Goal: Transaction & Acquisition: Purchase product/service

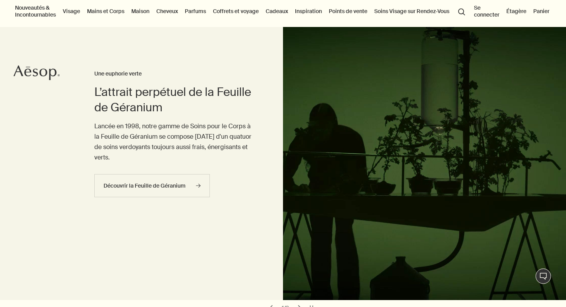
scroll to position [15, 0]
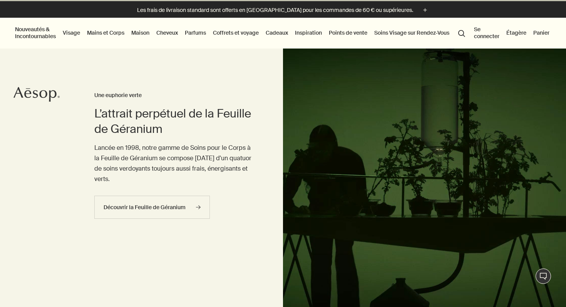
click at [204, 35] on link "Parfums" at bounding box center [195, 33] width 24 height 10
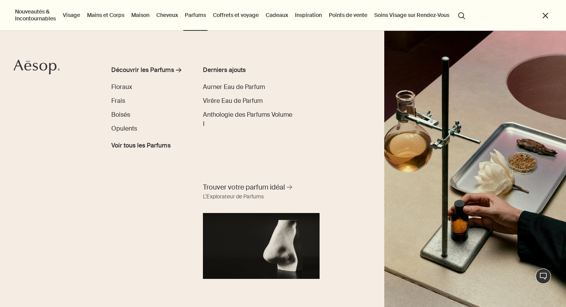
click at [231, 17] on link "Coffrets et voyage" at bounding box center [235, 15] width 49 height 10
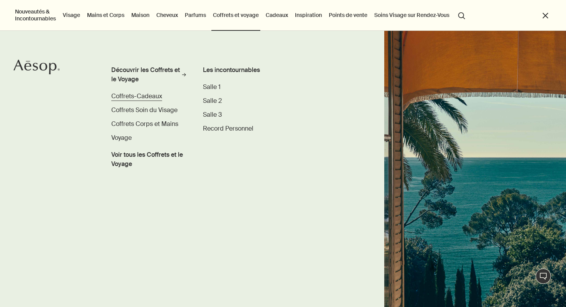
click at [151, 97] on span "Coffrets-Cadeaux" at bounding box center [136, 96] width 51 height 8
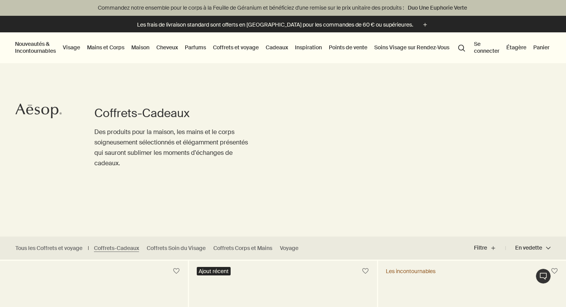
click at [169, 46] on link "Cheveux" at bounding box center [167, 47] width 25 height 10
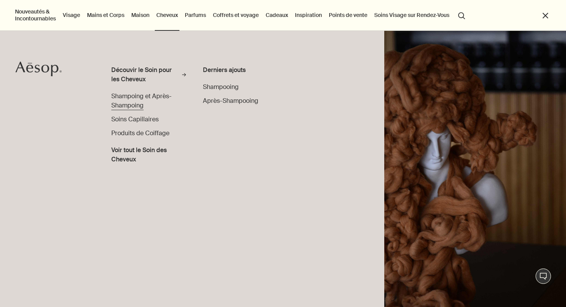
click at [159, 99] on span "Shampoing et Après-Shampoing" at bounding box center [141, 100] width 60 height 17
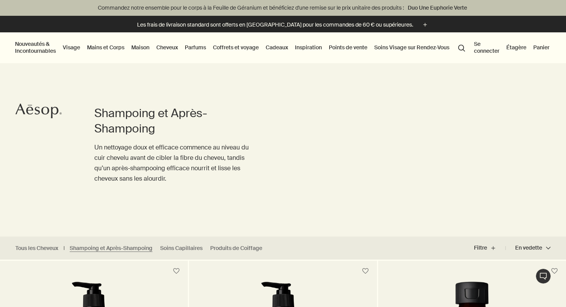
click at [140, 46] on link "Maison" at bounding box center [140, 47] width 21 height 10
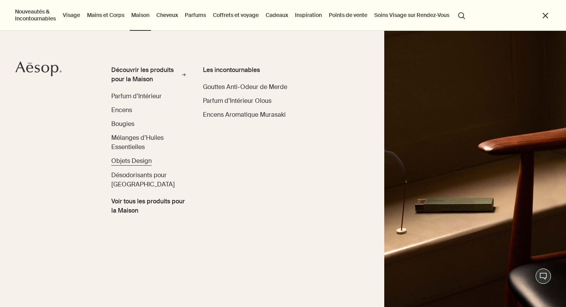
click at [141, 160] on span "Objets Design" at bounding box center [131, 161] width 40 height 8
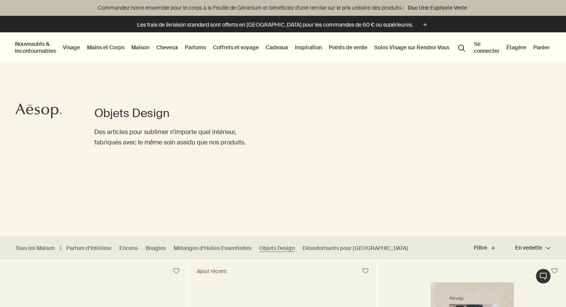
click at [134, 48] on link "Maison" at bounding box center [140, 47] width 21 height 10
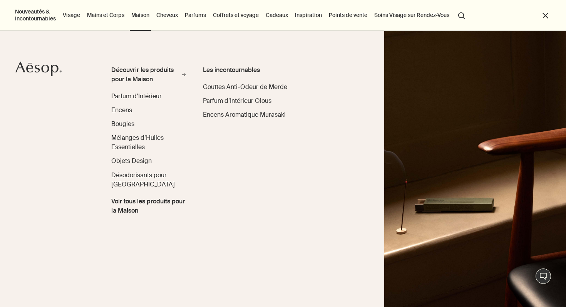
click at [282, 18] on link "Cadeaux" at bounding box center [276, 15] width 25 height 10
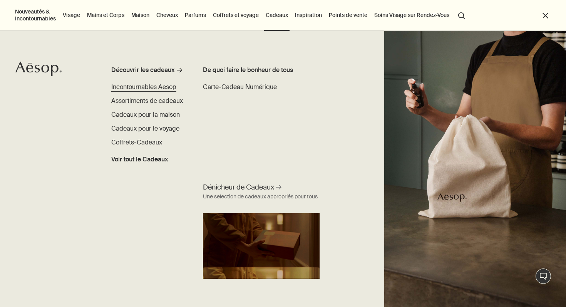
click at [160, 87] on span "Incontournables Aesop" at bounding box center [143, 87] width 65 height 8
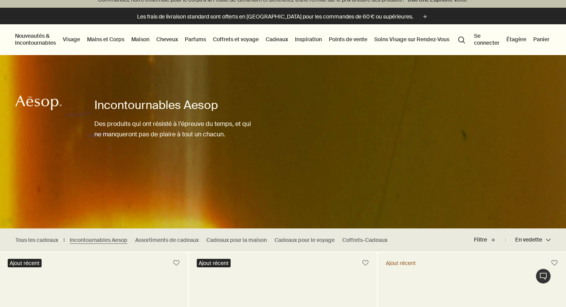
scroll to position [16, 0]
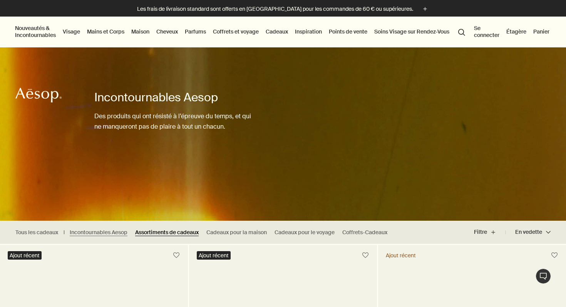
click at [182, 230] on link "Assortiments de cadeaux" at bounding box center [166, 232] width 63 height 7
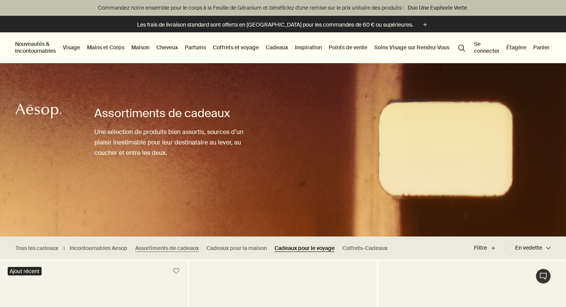
click at [309, 247] on link "Cadeaux pour le voyage" at bounding box center [304, 247] width 60 height 7
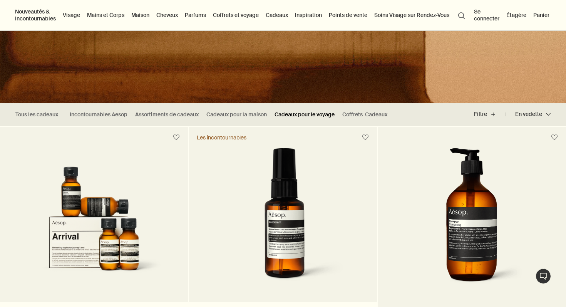
scroll to position [78, 0]
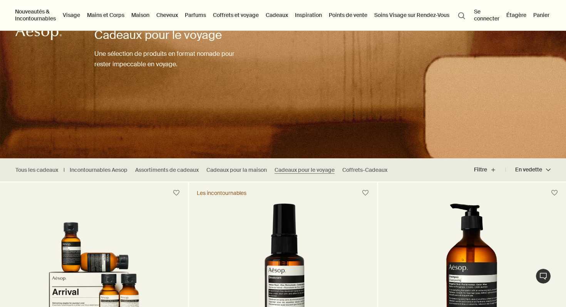
click at [304, 15] on link "Inspiration" at bounding box center [308, 15] width 30 height 10
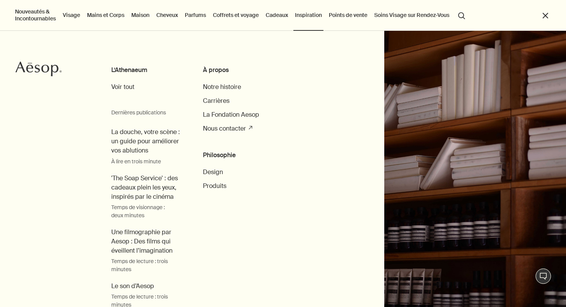
click at [304, 15] on link "Inspiration" at bounding box center [308, 15] width 30 height 10
click at [169, 16] on link "Cheveux" at bounding box center [167, 15] width 25 height 10
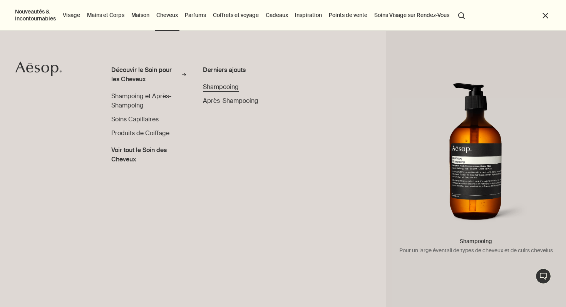
click at [224, 88] on span "Shampooing" at bounding box center [221, 87] width 36 height 8
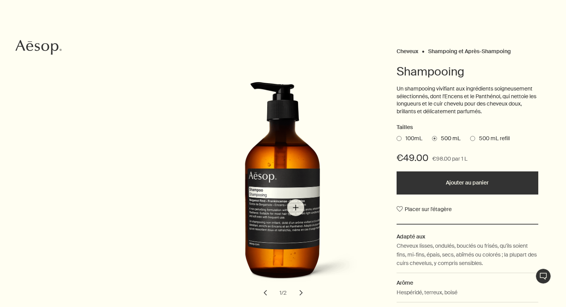
scroll to position [73, 0]
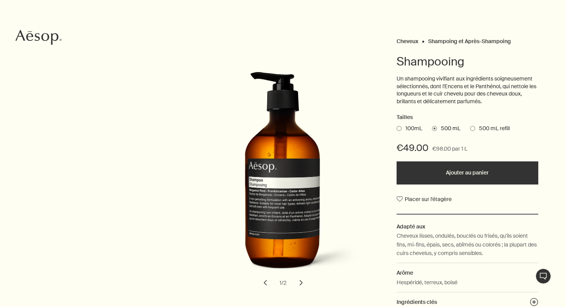
click at [402, 129] on span "100mL" at bounding box center [411, 129] width 21 height 8
click at [396, 129] on input "100mL" at bounding box center [396, 127] width 0 height 5
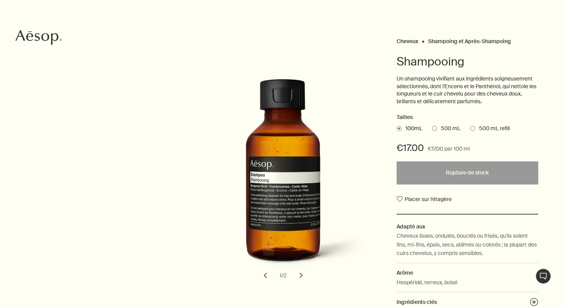
click at [440, 129] on span "500 mL" at bounding box center [448, 129] width 23 height 8
click at [432, 129] on input "500 mL" at bounding box center [432, 127] width 0 height 5
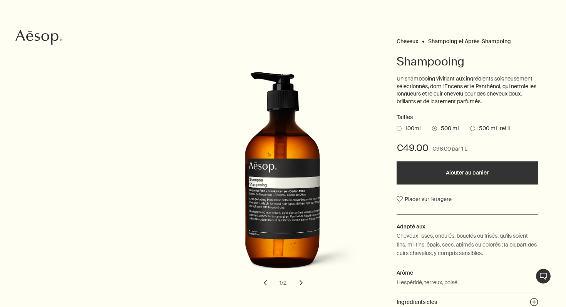
click at [472, 133] on ul "100mL 500 mL 500 mL refill" at bounding box center [467, 128] width 142 height 11
click at [472, 127] on span at bounding box center [472, 128] width 5 height 5
click at [470, 127] on input "500 mL refill" at bounding box center [470, 127] width 0 height 5
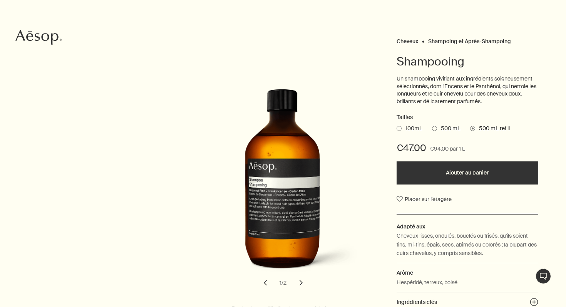
click at [442, 128] on span "500 mL" at bounding box center [448, 129] width 23 height 8
click at [432, 128] on input "500 mL" at bounding box center [432, 127] width 0 height 5
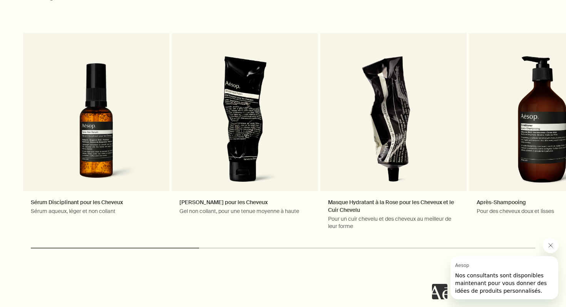
scroll to position [927, 0]
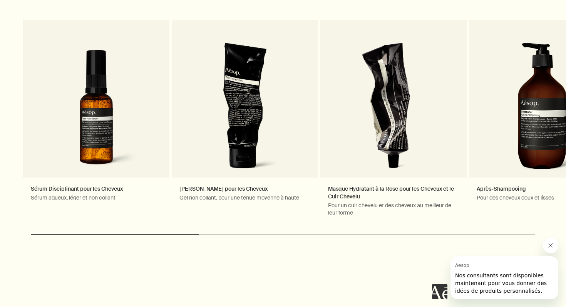
click at [549, 245] on icon "Fermer le message de Aesop" at bounding box center [550, 245] width 6 height 6
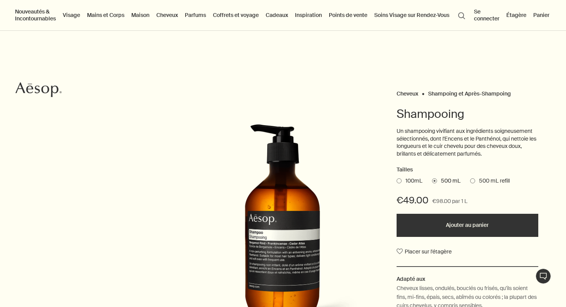
scroll to position [0, 0]
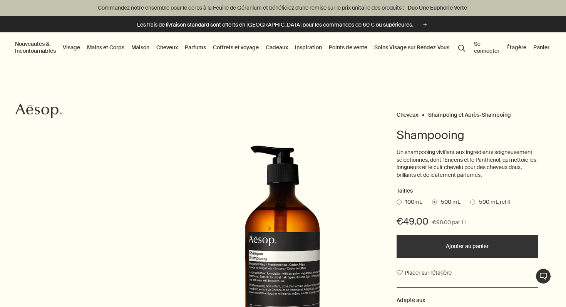
click at [235, 48] on link "Coffrets et voyage" at bounding box center [235, 47] width 49 height 10
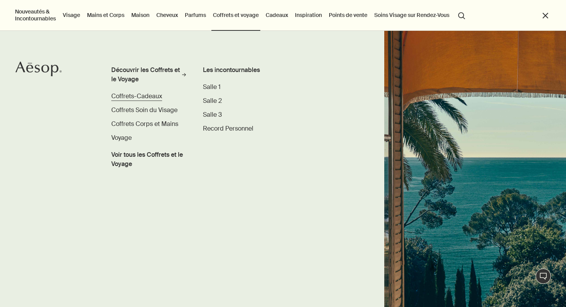
click at [158, 96] on span "Coffrets-Cadeaux" at bounding box center [136, 96] width 51 height 8
click at [162, 112] on span "Coffrets Soin du Visage" at bounding box center [144, 110] width 66 height 8
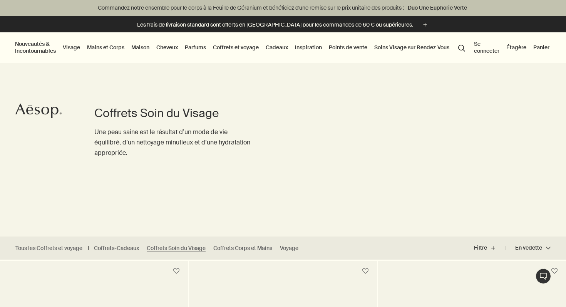
click at [105, 46] on link "Mains et Corps" at bounding box center [105, 47] width 40 height 10
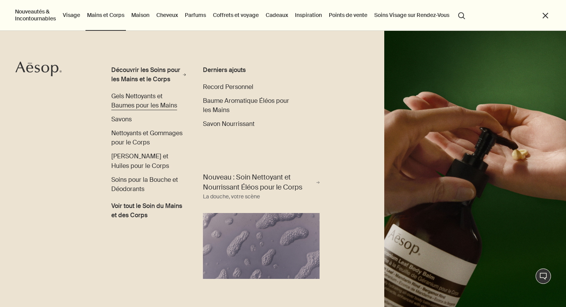
click at [150, 109] on span "Gels Nettoyants et Baumes pour les Mains" at bounding box center [144, 100] width 66 height 17
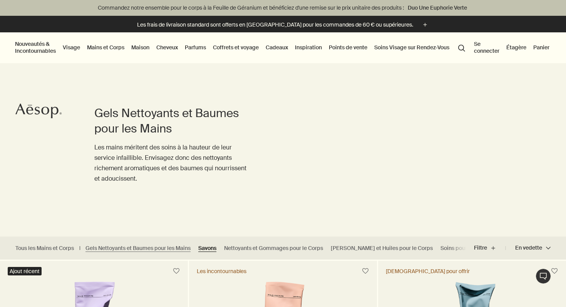
click at [205, 247] on link "Savons" at bounding box center [207, 247] width 18 height 7
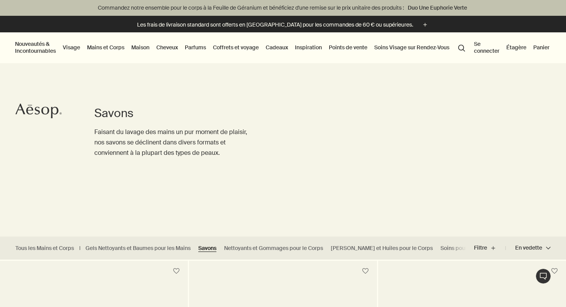
scroll to position [12, 0]
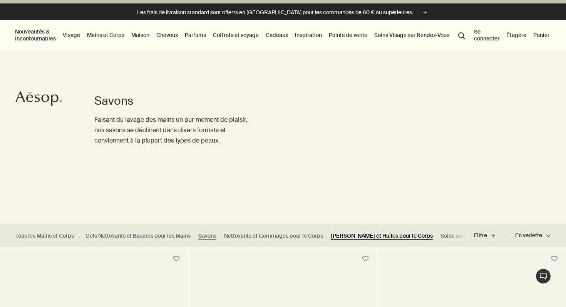
click at [371, 235] on link "[PERSON_NAME] et Huiles pour le Corps" at bounding box center [382, 235] width 102 height 7
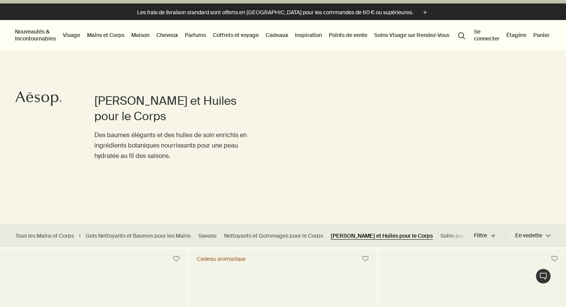
scroll to position [24, 0]
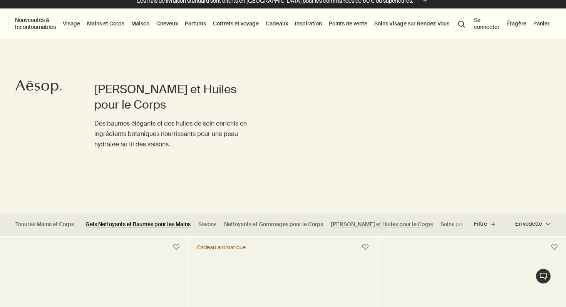
click at [144, 223] on link "Gels Nettoyants et Baumes pour les Mains" at bounding box center [137, 223] width 105 height 7
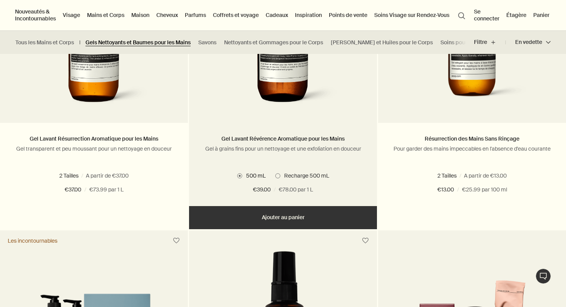
scroll to position [549, 0]
